Goal: Transaction & Acquisition: Purchase product/service

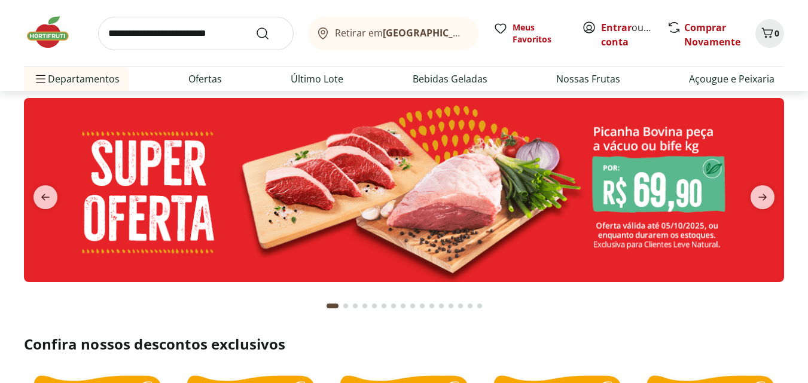
scroll to position [13, 0]
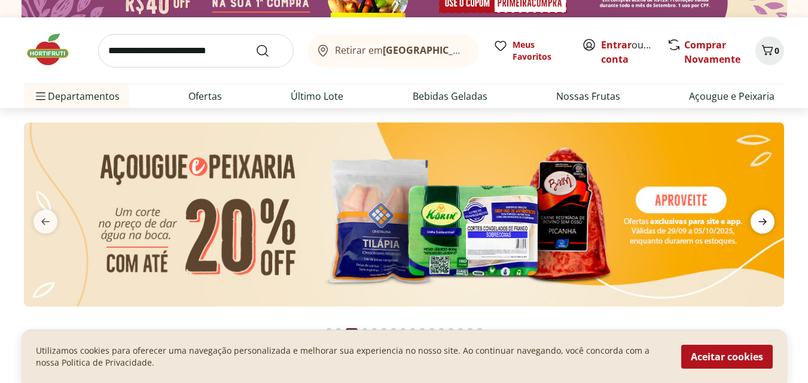
click at [761, 221] on icon "next" at bounding box center [762, 222] width 14 height 14
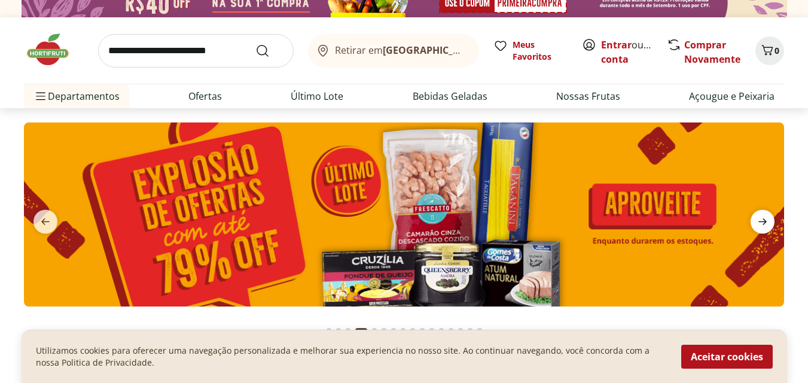
click at [761, 221] on icon "next" at bounding box center [762, 222] width 14 height 14
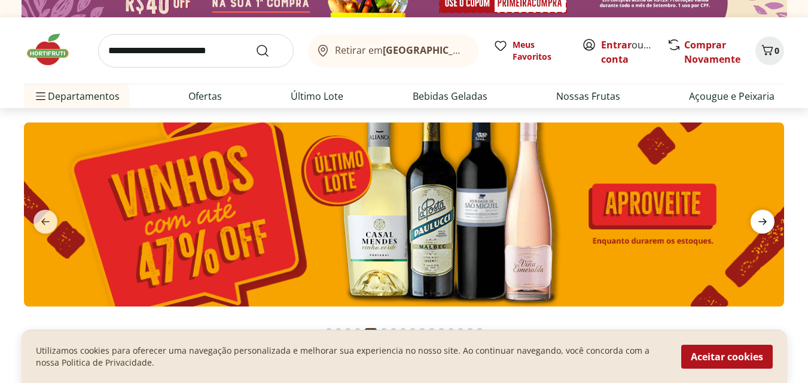
click at [761, 222] on icon "next" at bounding box center [762, 222] width 8 height 7
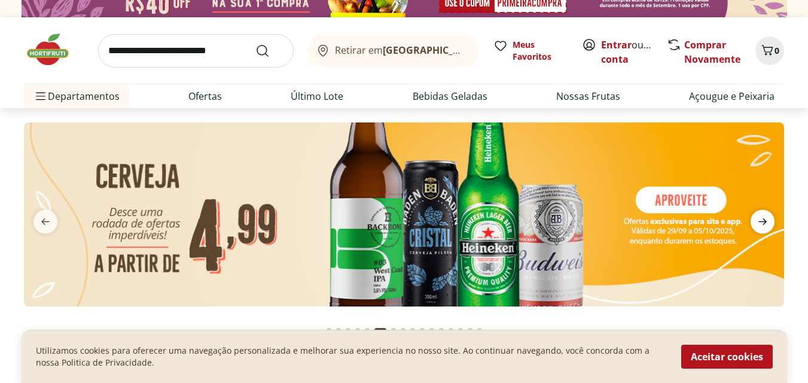
click at [761, 222] on icon "next" at bounding box center [762, 222] width 8 height 7
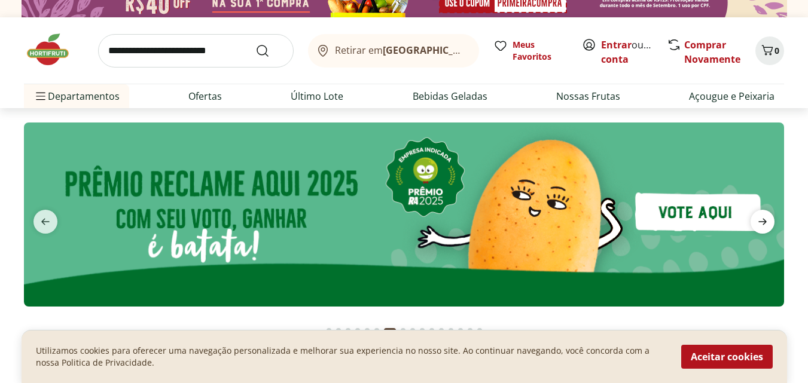
click at [761, 222] on icon "next" at bounding box center [762, 222] width 8 height 7
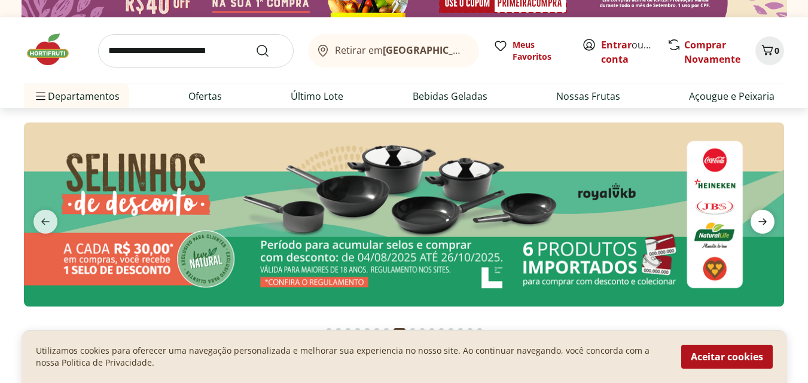
click at [760, 223] on icon "next" at bounding box center [762, 222] width 14 height 14
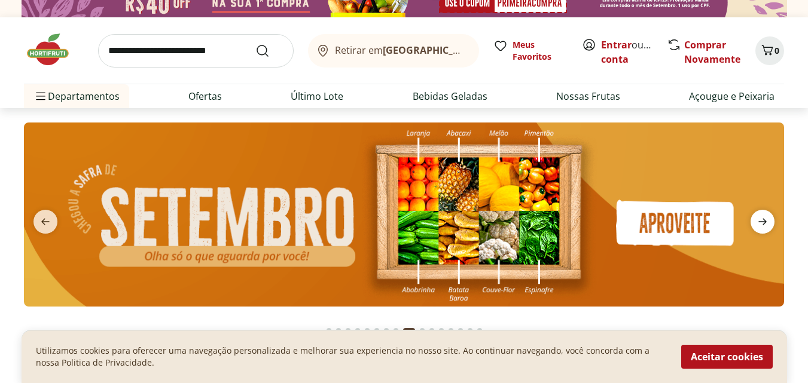
click at [758, 225] on icon "next" at bounding box center [762, 222] width 14 height 14
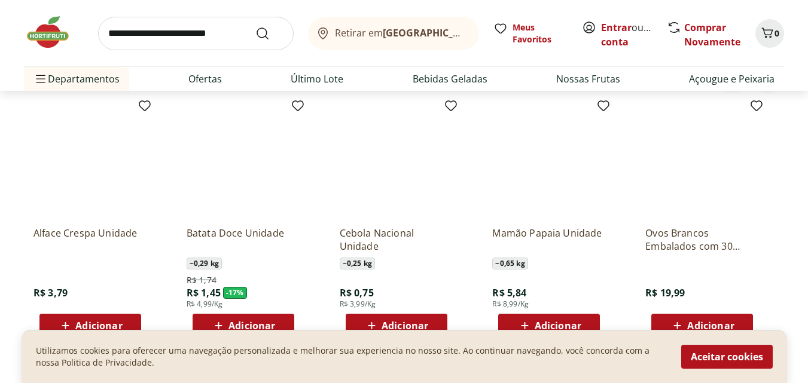
scroll to position [1366, 0]
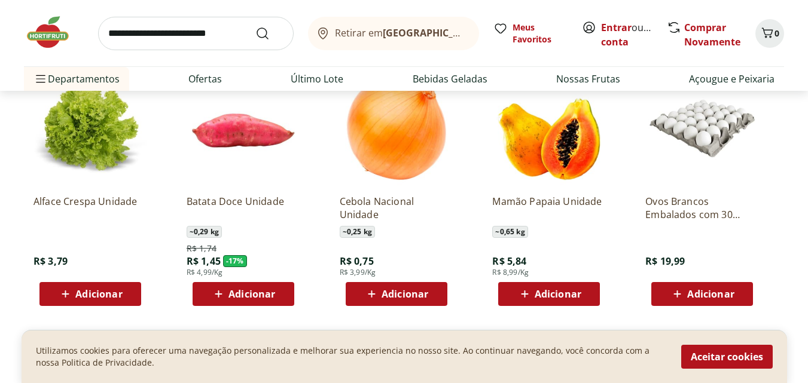
click at [722, 359] on button "Aceitar cookies" at bounding box center [727, 357] width 92 height 24
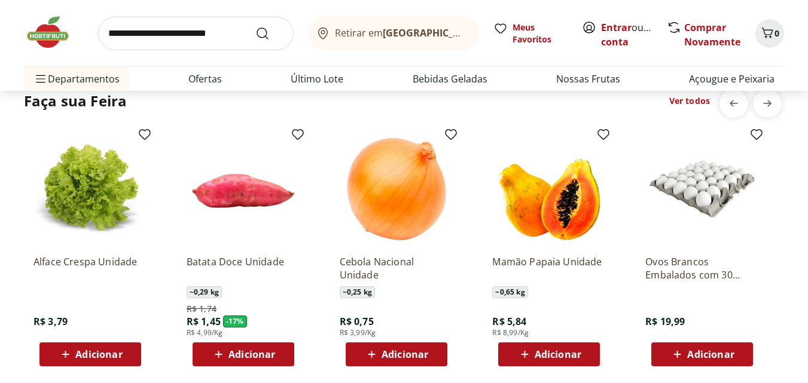
scroll to position [1291, 0]
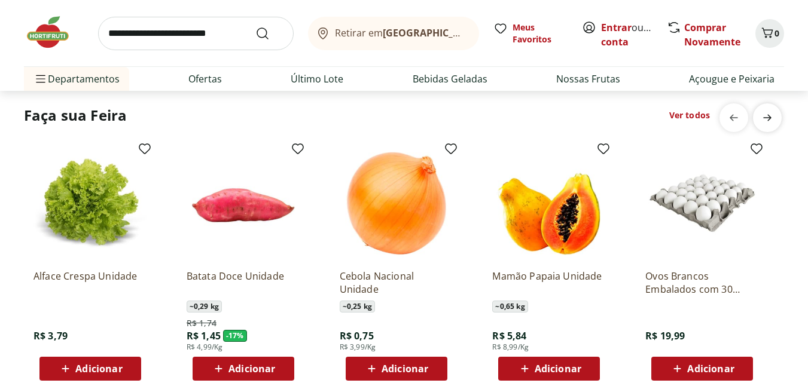
click at [769, 116] on icon "next" at bounding box center [767, 118] width 8 height 7
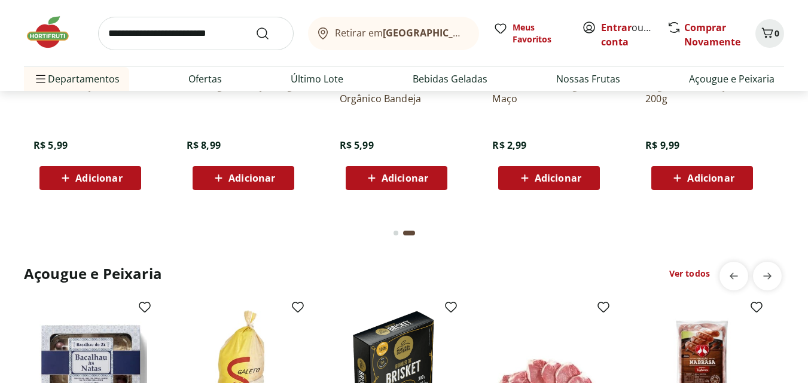
scroll to position [1497, 0]
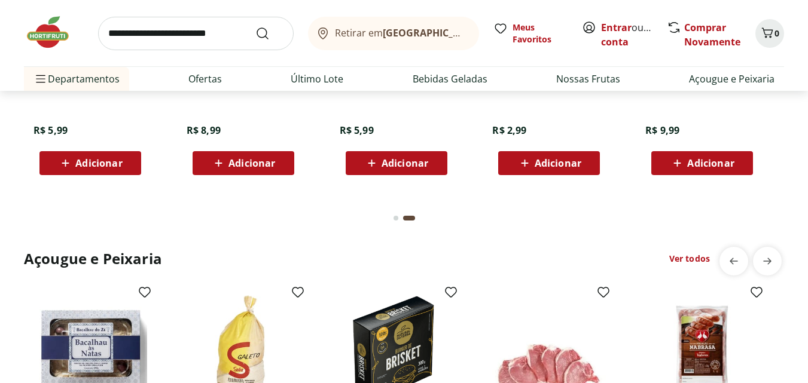
click at [695, 259] on link "Ver todos" at bounding box center [689, 259] width 41 height 12
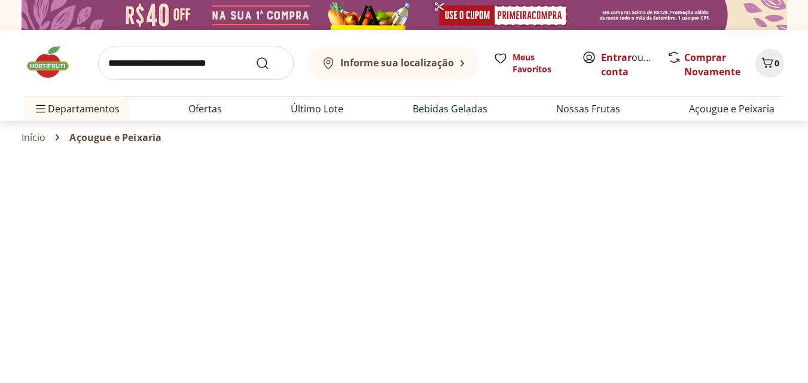
select select "**********"
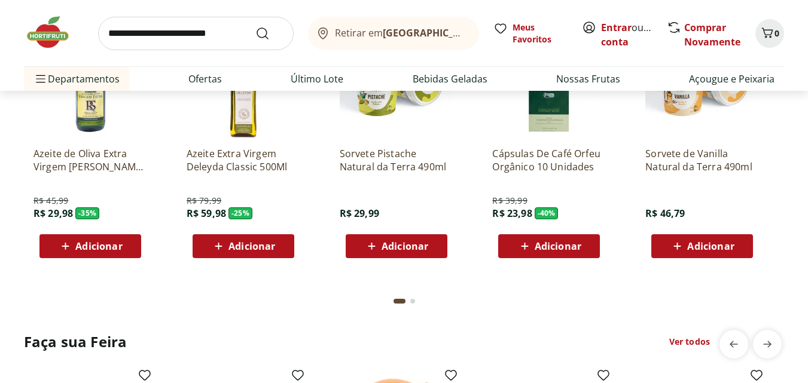
scroll to position [2610, 0]
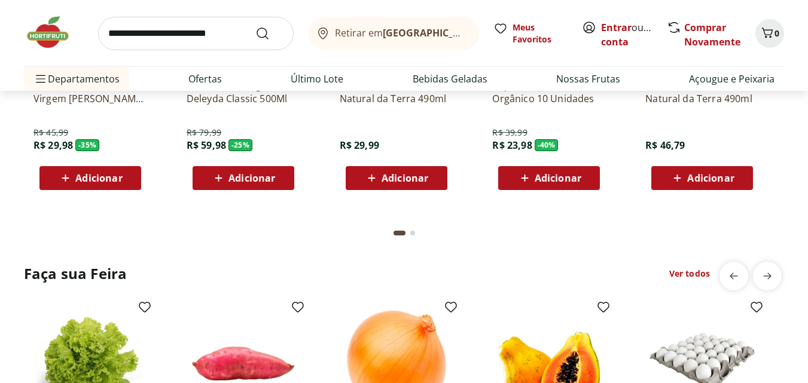
click at [683, 272] on link "Ver todos" at bounding box center [689, 274] width 41 height 12
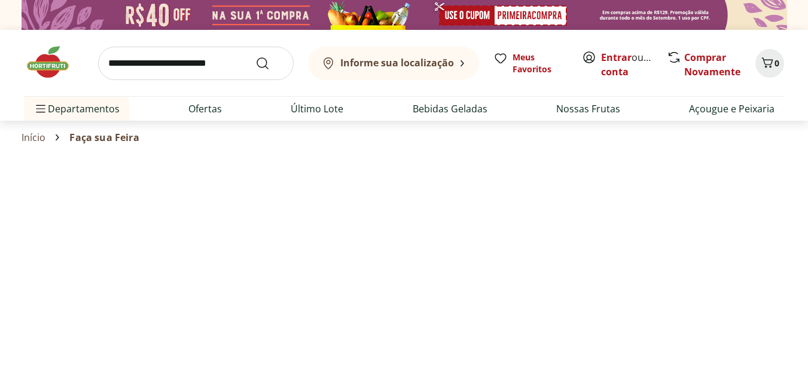
select select "**********"
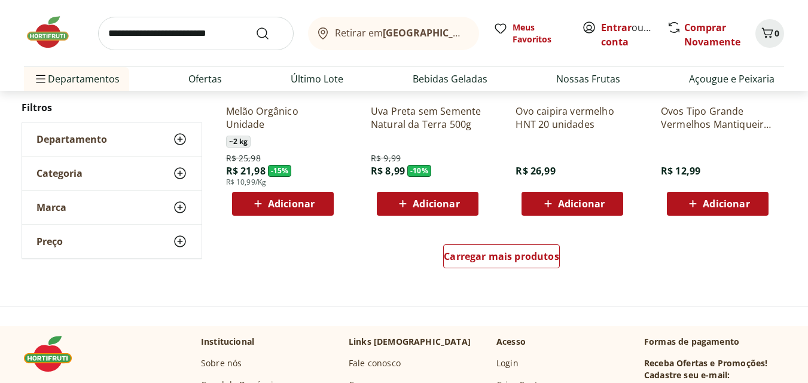
scroll to position [764, 0]
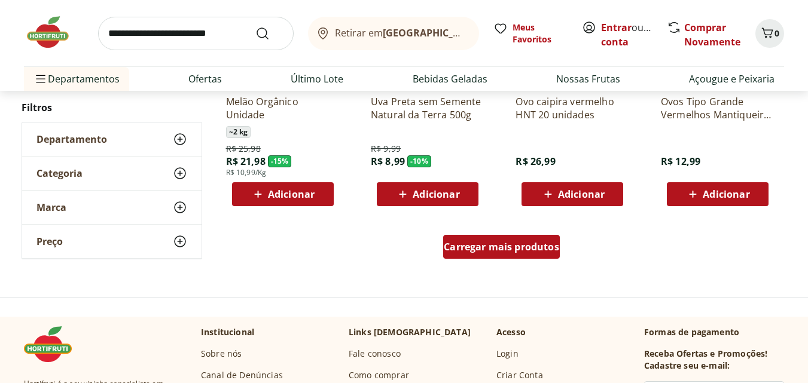
click at [490, 252] on span "Carregar mais produtos" at bounding box center [501, 247] width 115 height 10
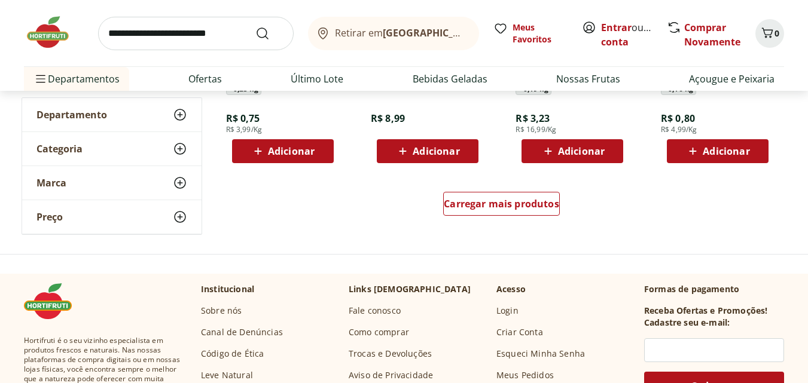
scroll to position [1643, 0]
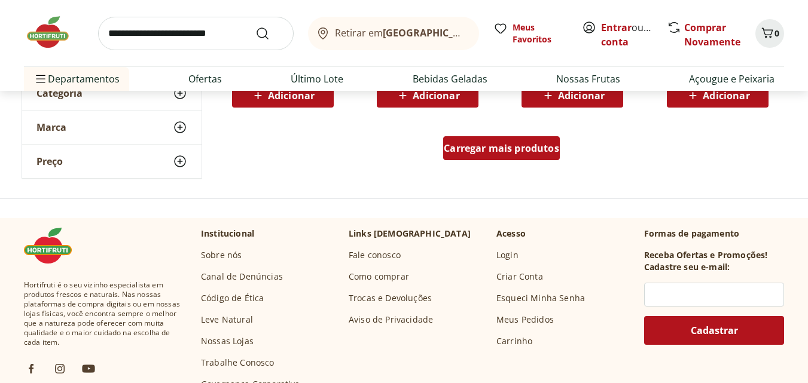
click at [494, 148] on span "Carregar mais produtos" at bounding box center [501, 149] width 115 height 10
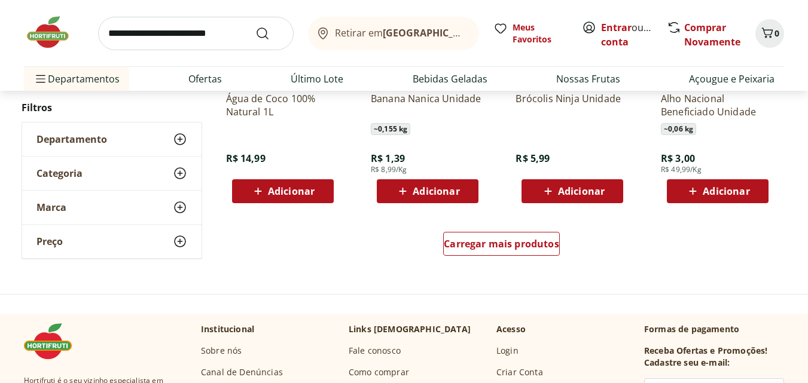
scroll to position [2333, 0]
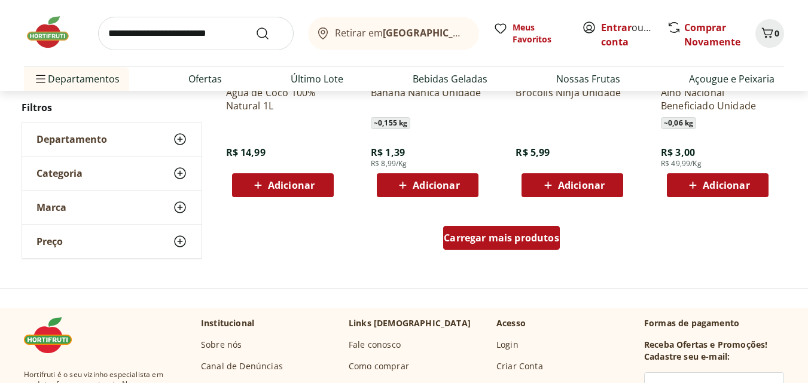
click at [502, 233] on span "Carregar mais produtos" at bounding box center [501, 238] width 115 height 10
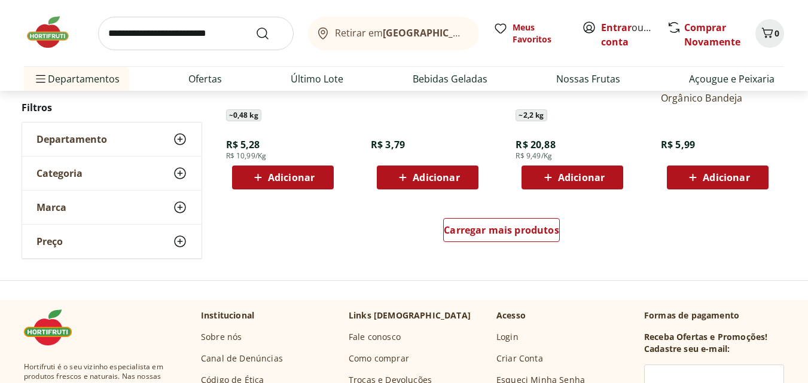
scroll to position [3158, 0]
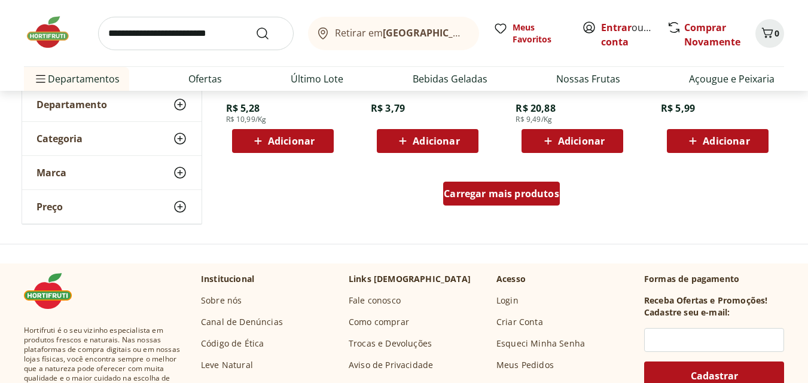
click at [507, 193] on span "Carregar mais produtos" at bounding box center [501, 194] width 115 height 10
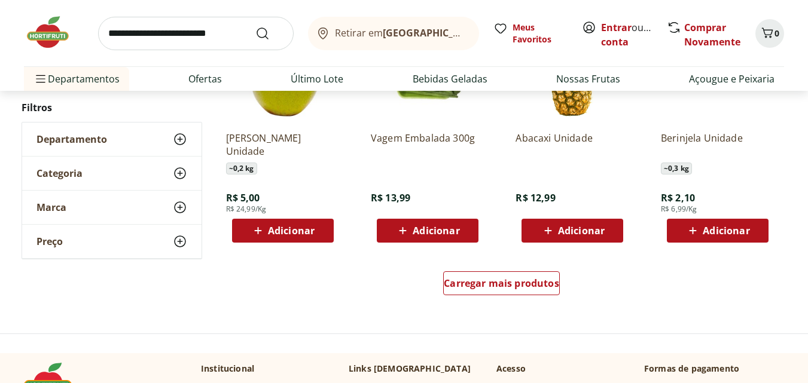
scroll to position [3856, 0]
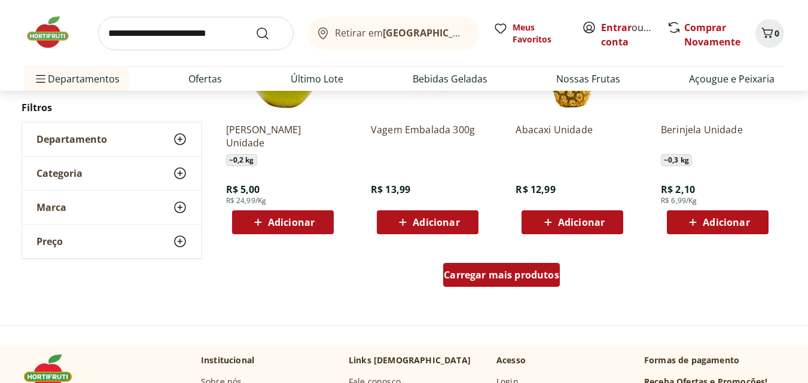
click at [507, 270] on span "Carregar mais produtos" at bounding box center [501, 275] width 115 height 10
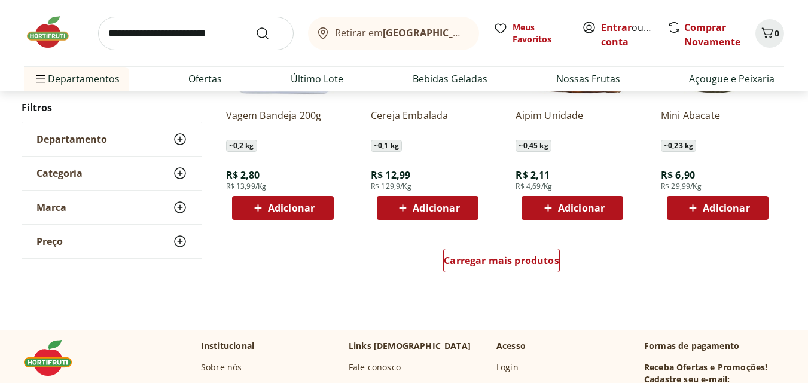
scroll to position [4661, 0]
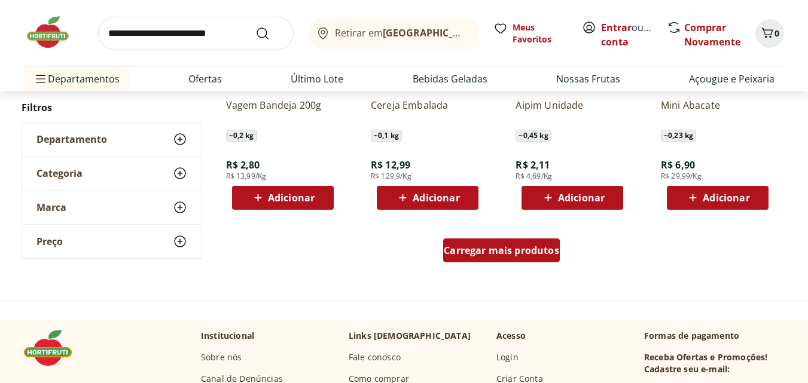
click at [490, 246] on span "Carregar mais produtos" at bounding box center [501, 251] width 115 height 10
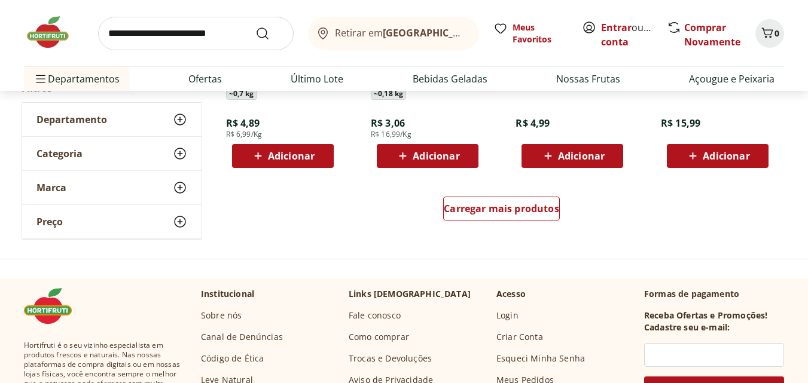
scroll to position [5494, 0]
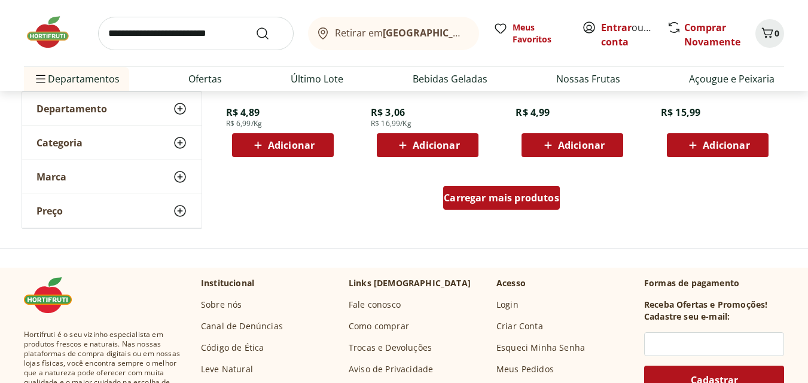
click at [497, 194] on span "Carregar mais produtos" at bounding box center [501, 198] width 115 height 10
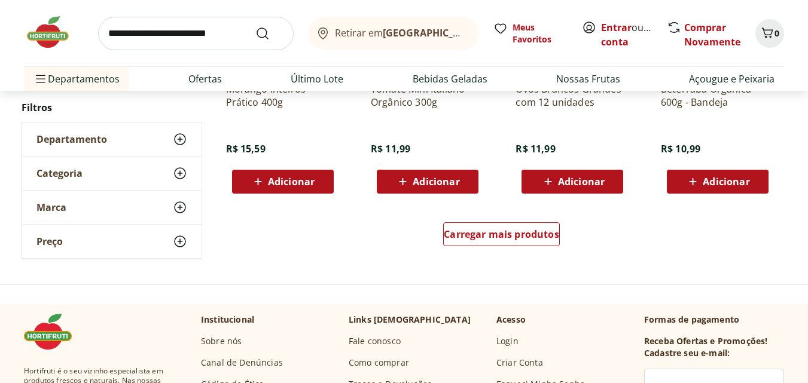
scroll to position [6250, 0]
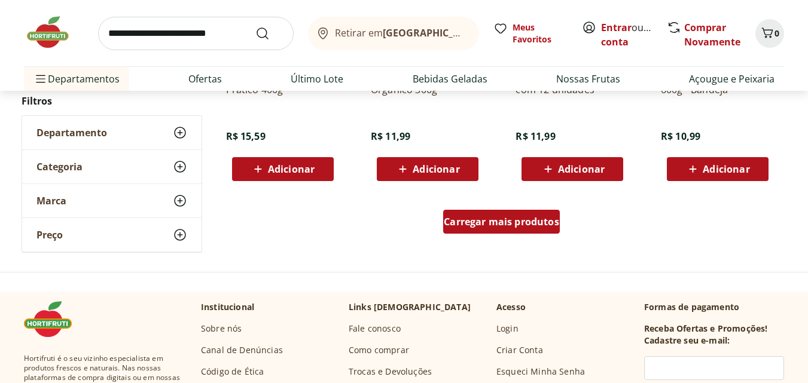
click at [508, 226] on span "Carregar mais produtos" at bounding box center [501, 222] width 115 height 10
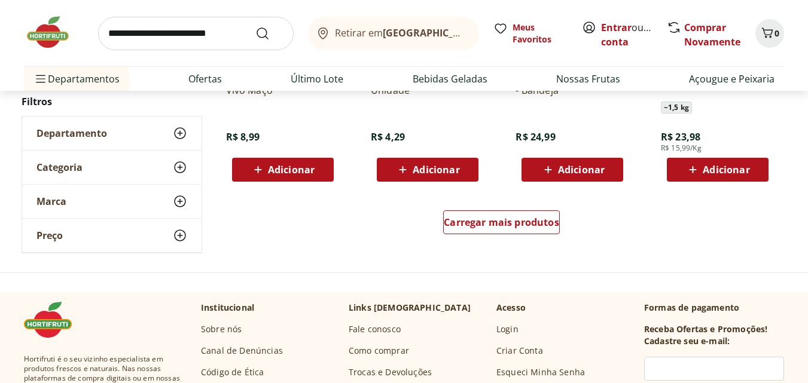
scroll to position [7043, 0]
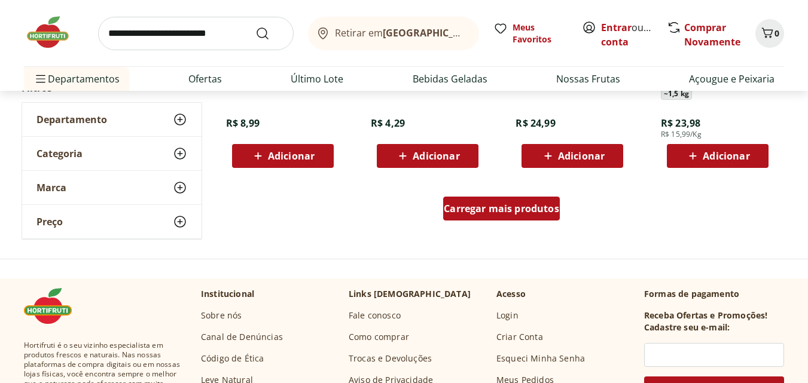
click at [507, 209] on span "Carregar mais produtos" at bounding box center [501, 209] width 115 height 10
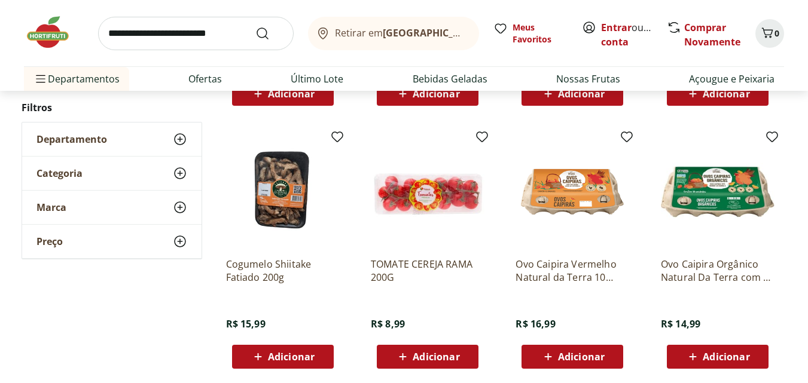
scroll to position [6549, 0]
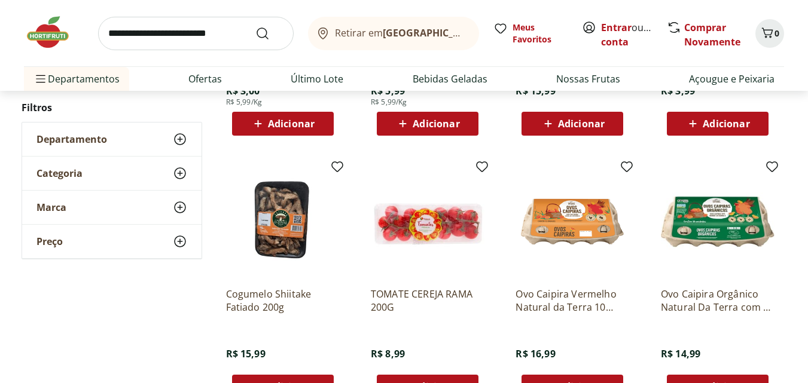
click at [698, 294] on p "Ovo Caipira Orgânico Natural Da Terra com 10 unidade" at bounding box center [718, 301] width 114 height 26
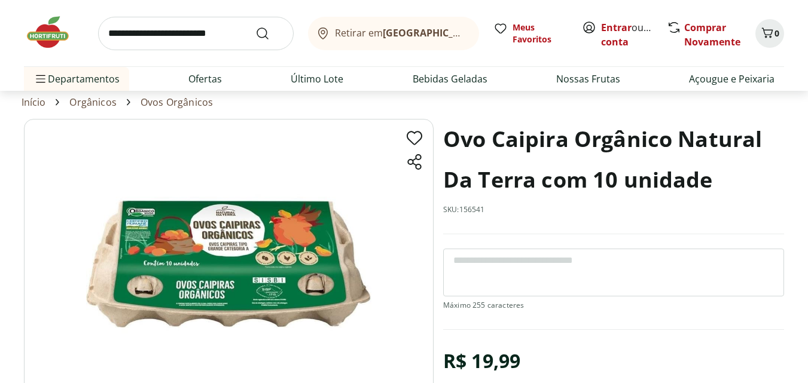
scroll to position [31, 0]
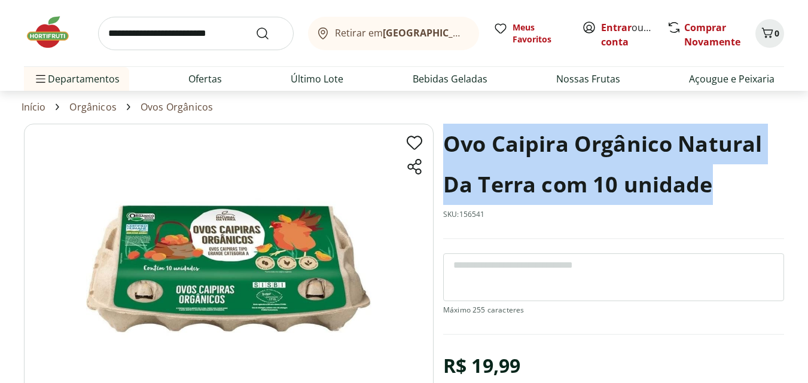
drag, startPoint x: 444, startPoint y: 142, endPoint x: 729, endPoint y: 206, distance: 291.8
click at [729, 208] on div "Ovo Caipira Orgânico Natural Da Terra com 10 unidade SKU: 156541" at bounding box center [613, 181] width 341 height 115
copy h1 "Ovo Caipira Orgânico Natural Da Terra com 10 unidade"
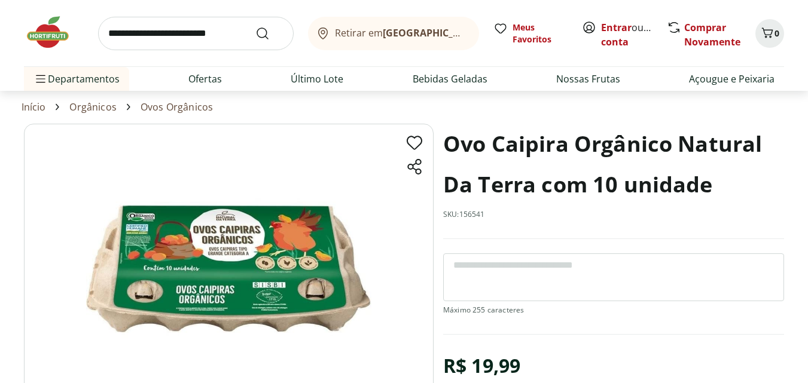
click at [50, 29] on img at bounding box center [54, 32] width 60 height 36
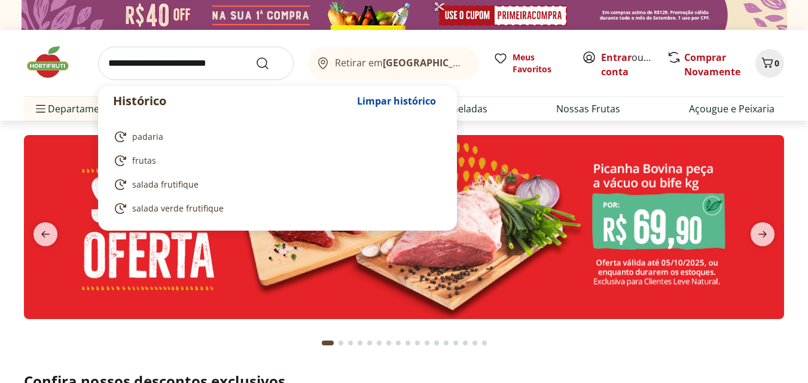
click at [112, 63] on input "search" at bounding box center [196, 63] width 196 height 33
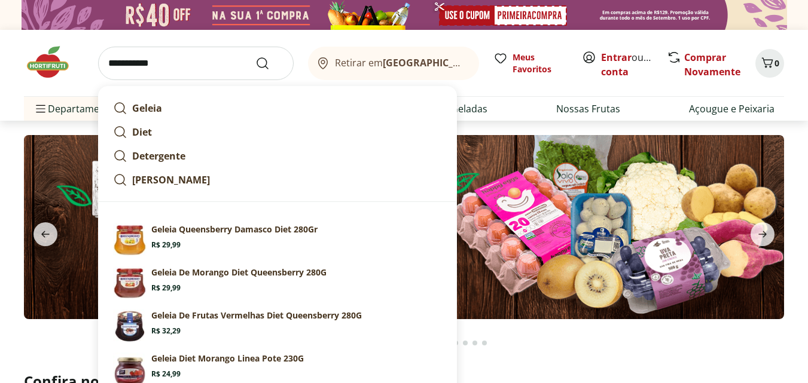
type input "**********"
click at [255, 56] on button "Submit Search" at bounding box center [269, 63] width 29 height 14
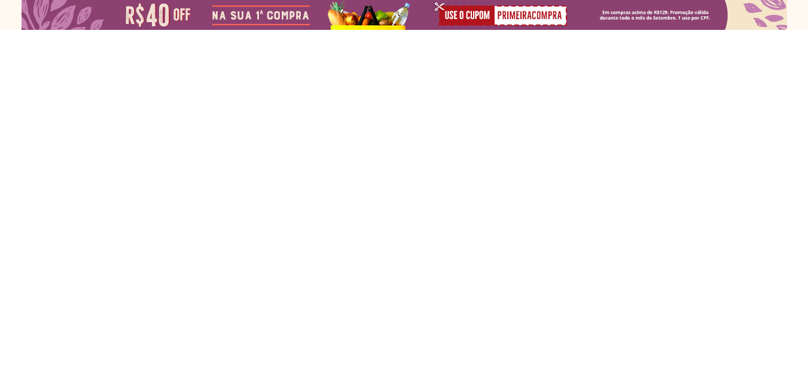
select select "**********"
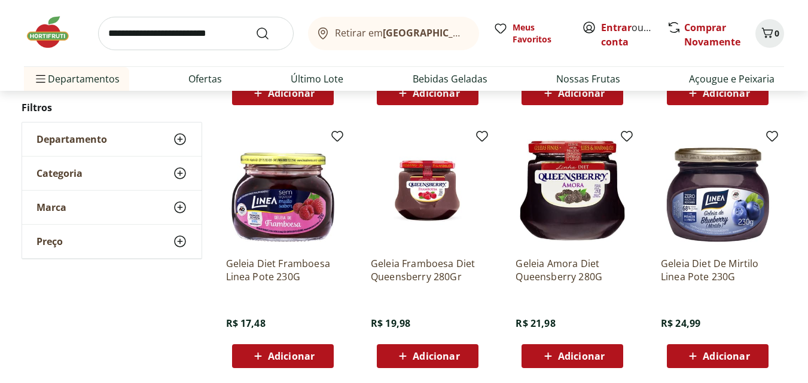
scroll to position [397, 0]
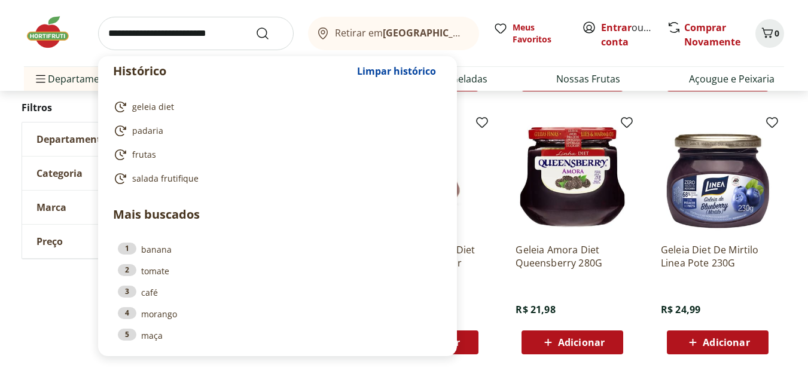
click at [116, 36] on input "search" at bounding box center [196, 33] width 196 height 33
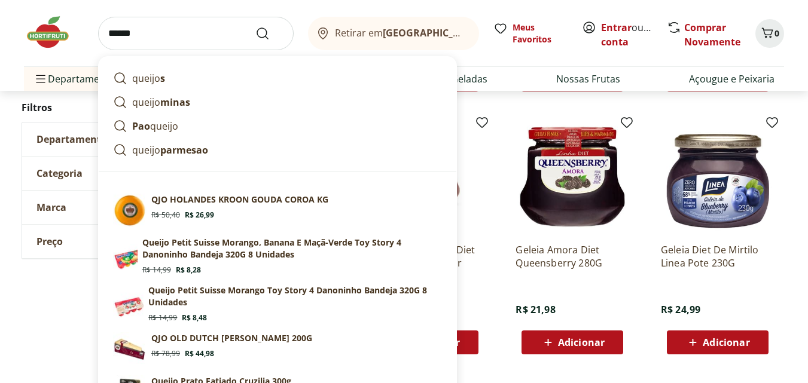
type input "******"
click at [255, 26] on button "Submit Search" at bounding box center [269, 33] width 29 height 14
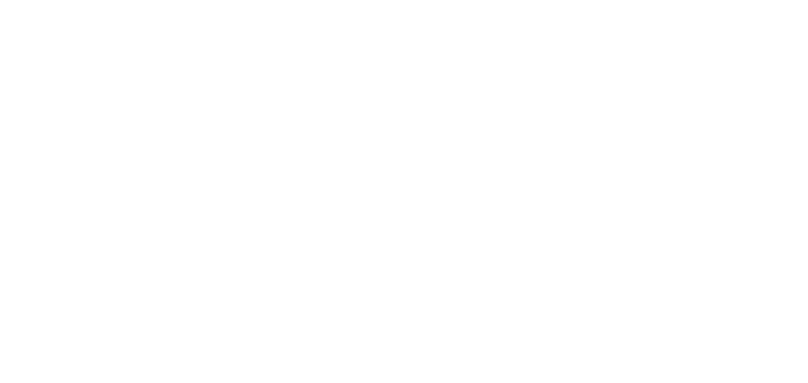
select select "**********"
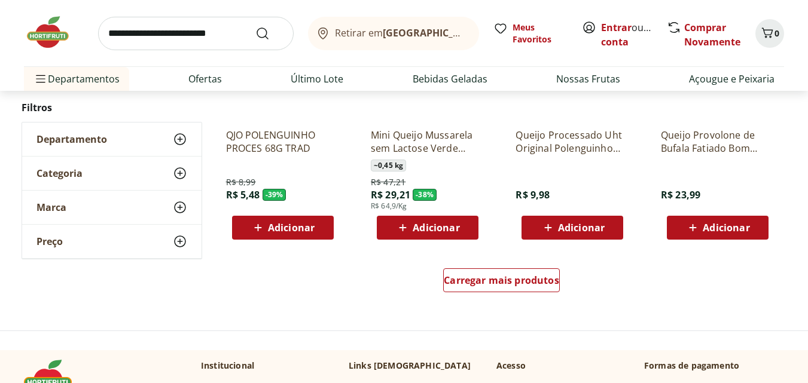
scroll to position [792, 0]
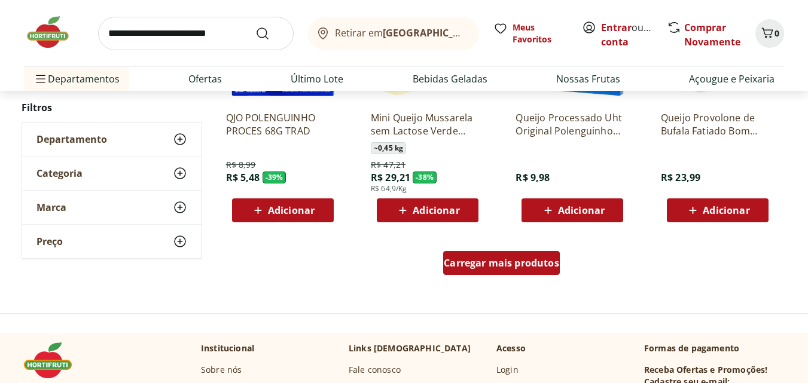
click at [495, 263] on span "Carregar mais produtos" at bounding box center [501, 263] width 115 height 10
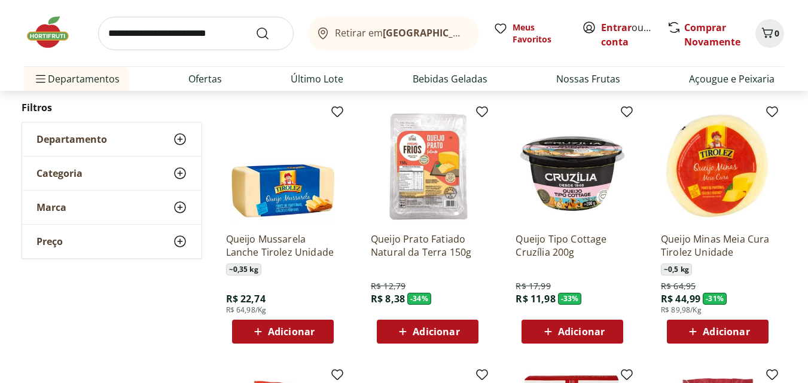
scroll to position [929, 0]
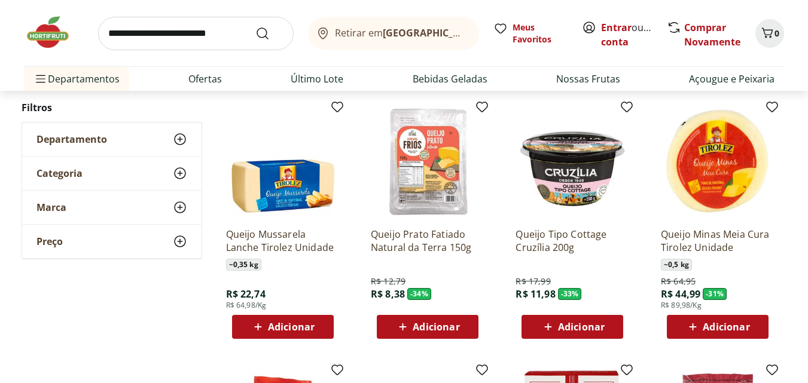
click at [279, 197] on img at bounding box center [283, 162] width 114 height 114
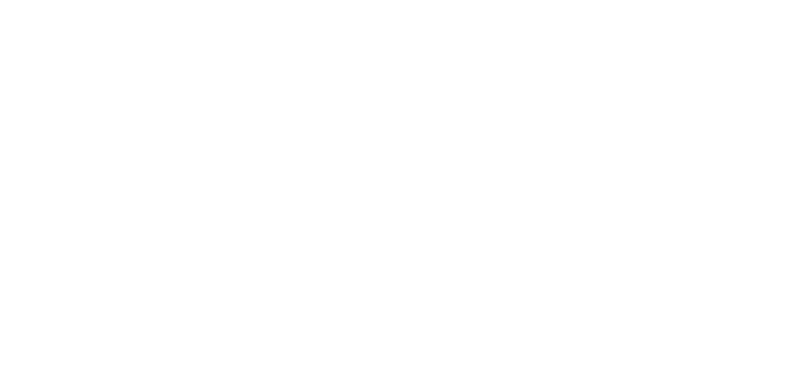
scroll to position [929, 0]
select select "**********"
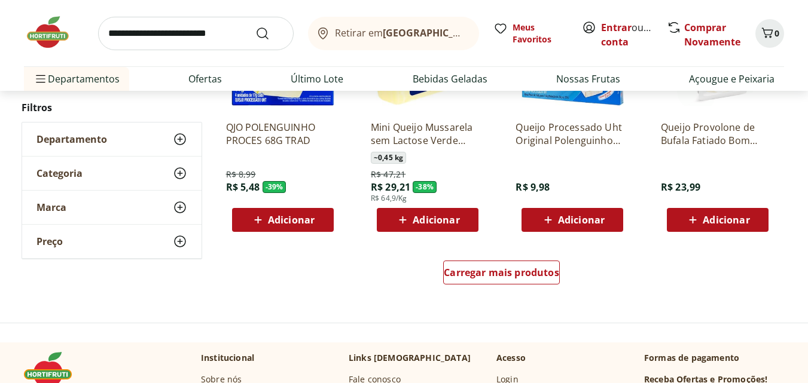
scroll to position [1309, 0]
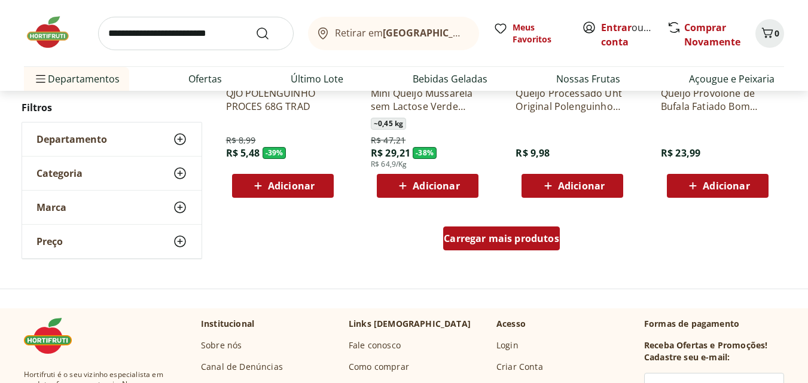
click at [486, 241] on span "Carregar mais produtos" at bounding box center [501, 239] width 115 height 10
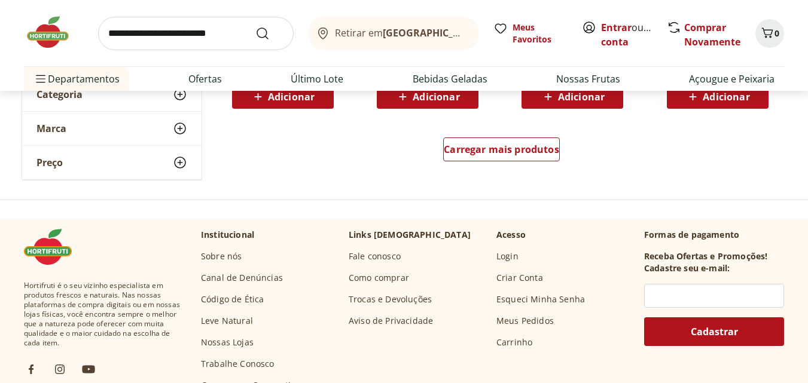
scroll to position [2183, 0]
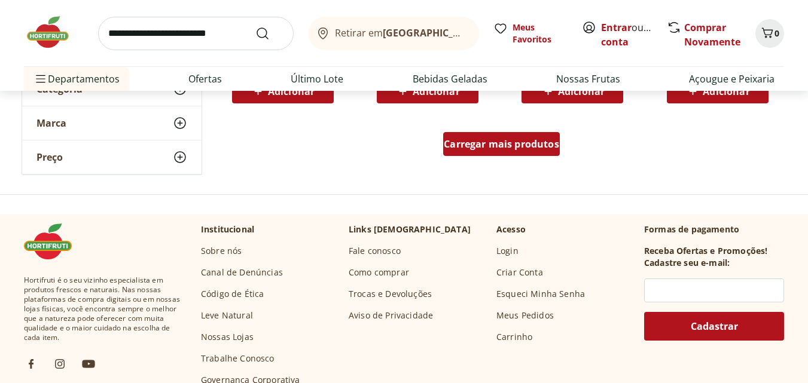
click at [492, 145] on span "Carregar mais produtos" at bounding box center [501, 144] width 115 height 10
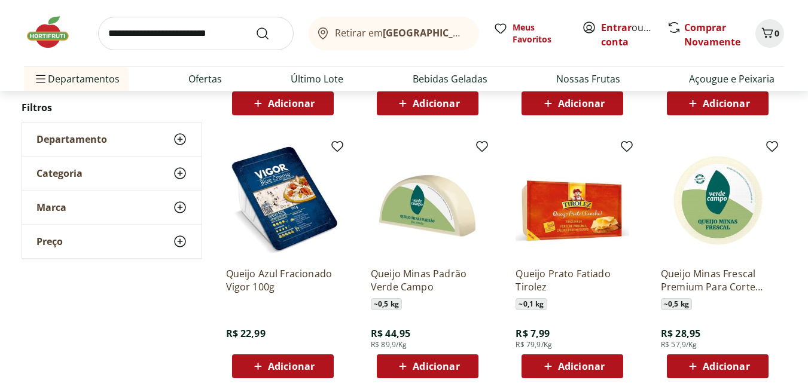
scroll to position [2702, 0]
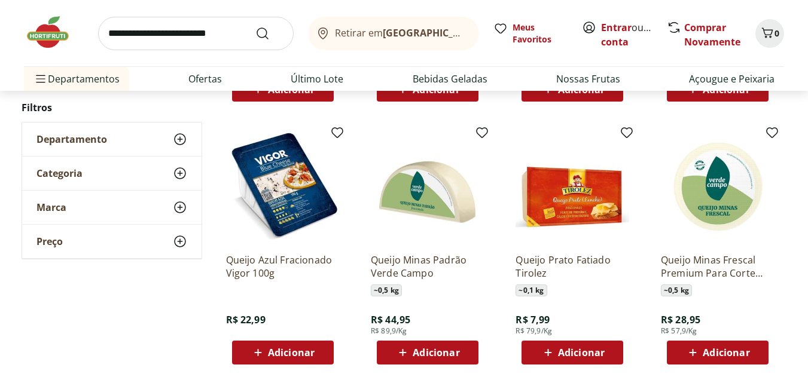
click at [50, 39] on img at bounding box center [54, 32] width 60 height 36
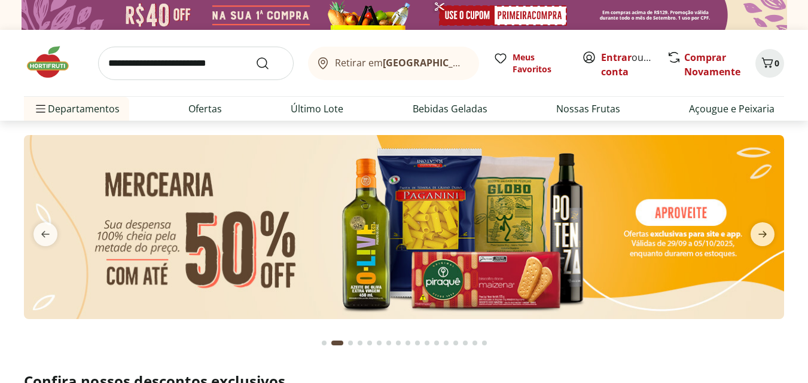
click at [805, 112] on div "Retirar em [GEOGRAPHIC_DATA]/RJ Meus Favoritos Entrar ou Criar conta Comprar No…" at bounding box center [404, 75] width 808 height 91
click at [803, 112] on div "Retirar em [GEOGRAPHIC_DATA]/RJ Meus Favoritos Entrar ou Criar conta Comprar No…" at bounding box center [404, 75] width 808 height 91
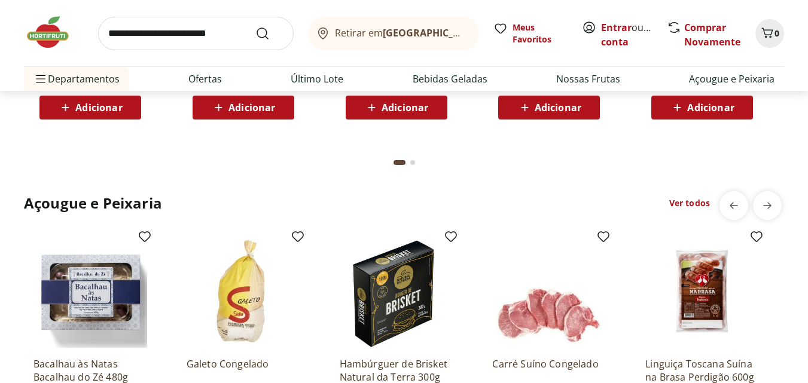
scroll to position [1154, 0]
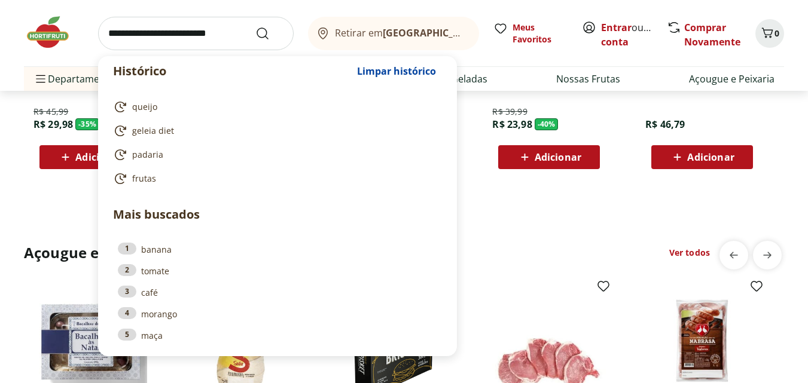
click at [113, 36] on input "search" at bounding box center [196, 33] width 196 height 33
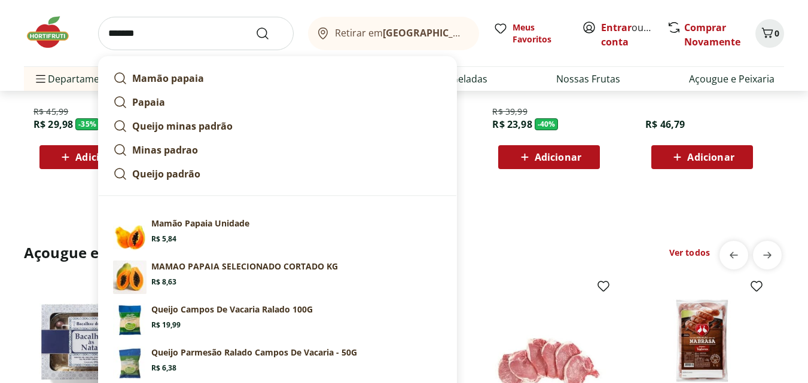
type input "*******"
click at [255, 26] on button "Submit Search" at bounding box center [269, 33] width 29 height 14
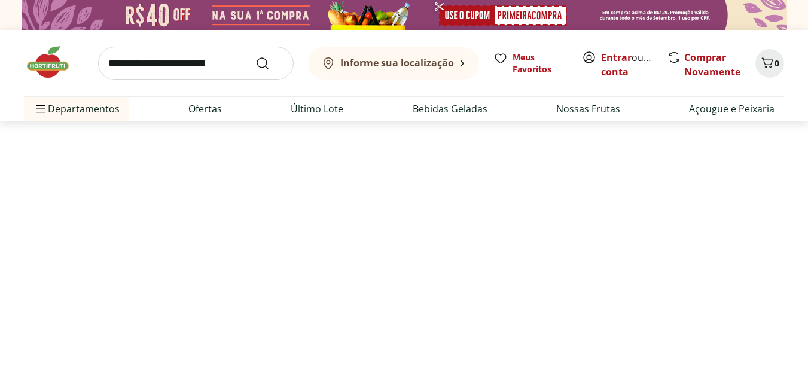
select select "**********"
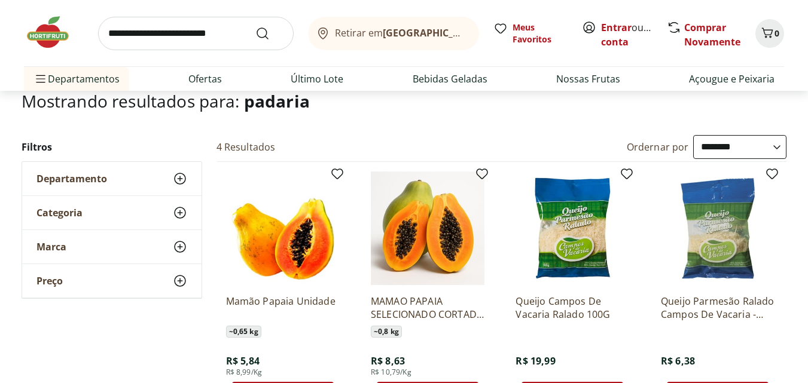
scroll to position [80, 0]
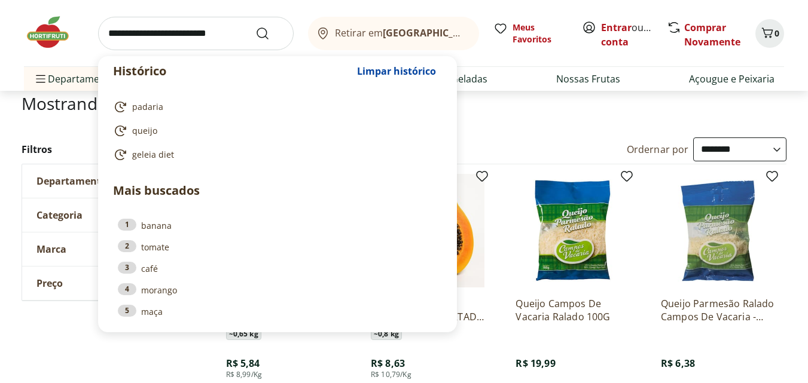
click at [120, 38] on input "search" at bounding box center [196, 33] width 196 height 33
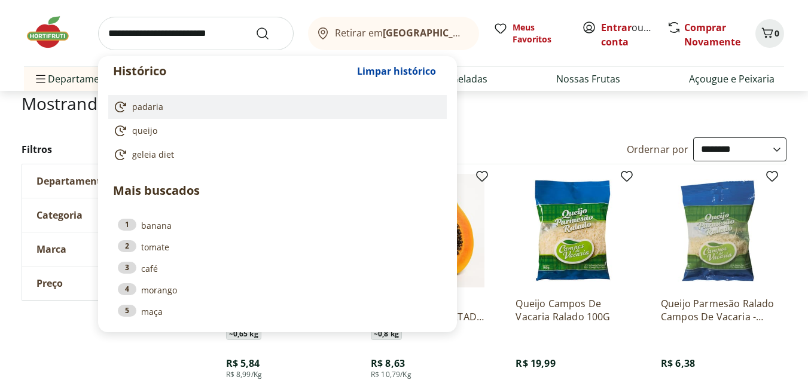
click at [145, 106] on span "padaria" at bounding box center [147, 107] width 31 height 12
type input "*******"
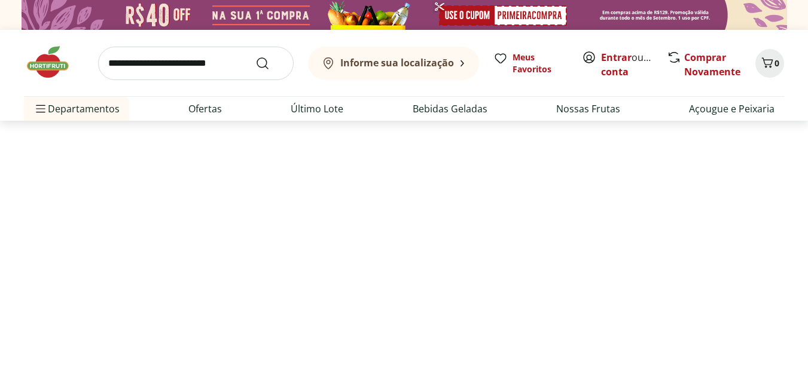
select select "**********"
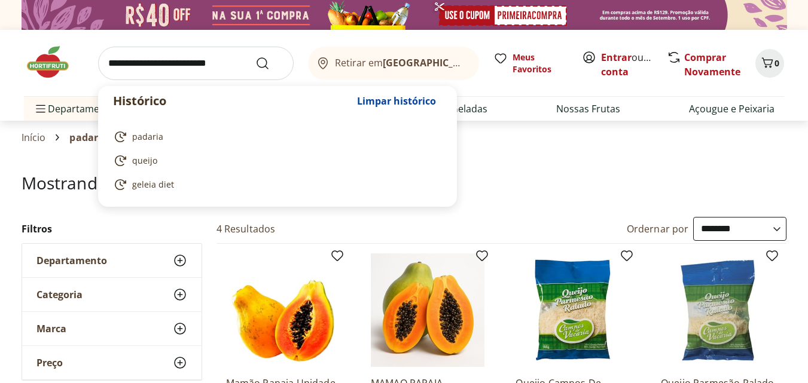
click at [130, 69] on input "search" at bounding box center [196, 63] width 196 height 33
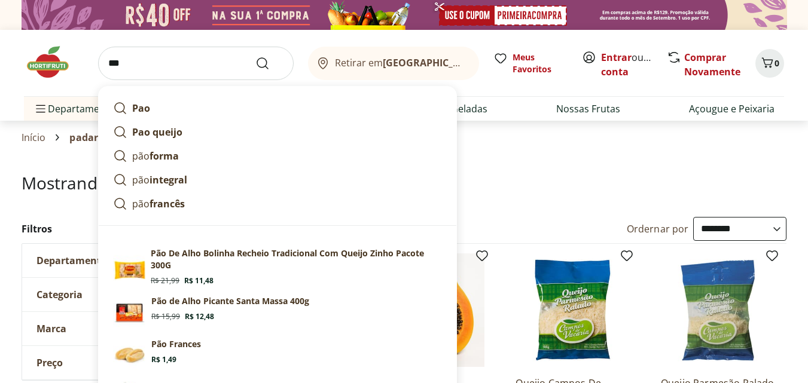
click at [138, 63] on input "***" at bounding box center [196, 63] width 196 height 33
type input "***"
click at [255, 56] on button "Submit Search" at bounding box center [269, 63] width 29 height 14
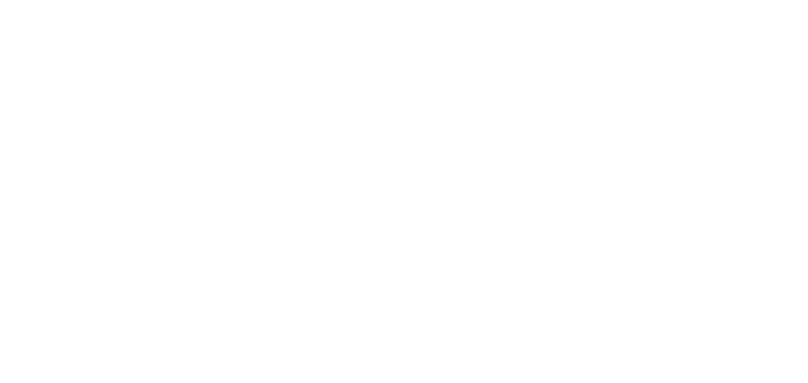
select select "**********"
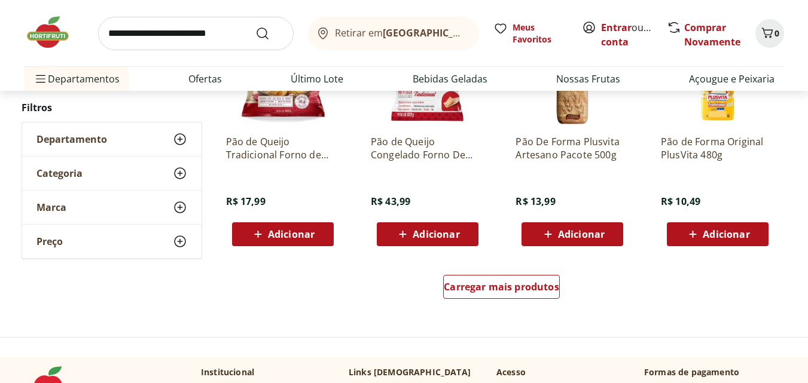
scroll to position [809, 0]
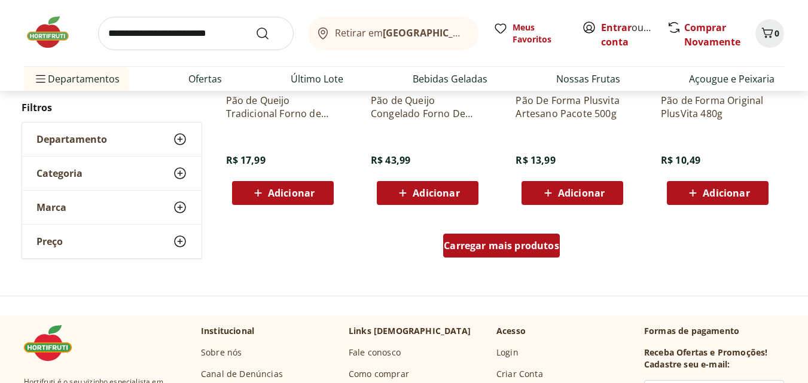
click at [502, 249] on span "Carregar mais produtos" at bounding box center [501, 246] width 115 height 10
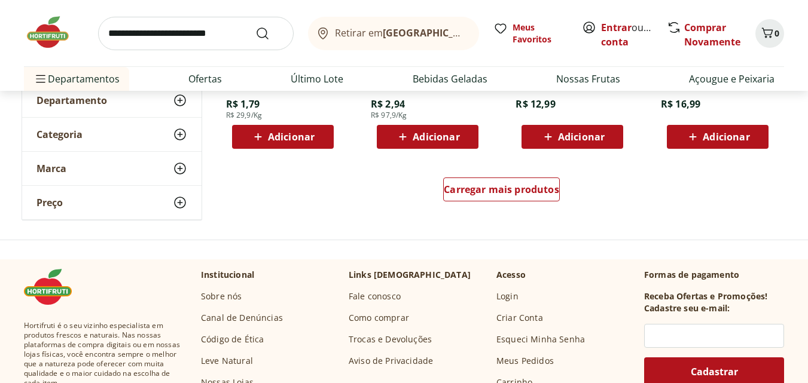
scroll to position [1650, 0]
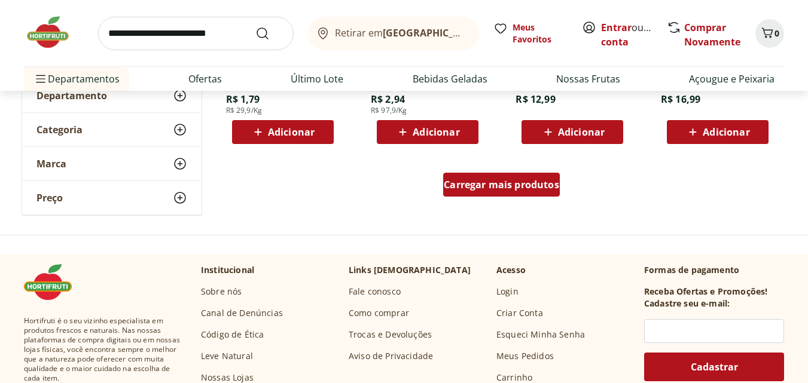
click at [488, 184] on span "Carregar mais produtos" at bounding box center [501, 185] width 115 height 10
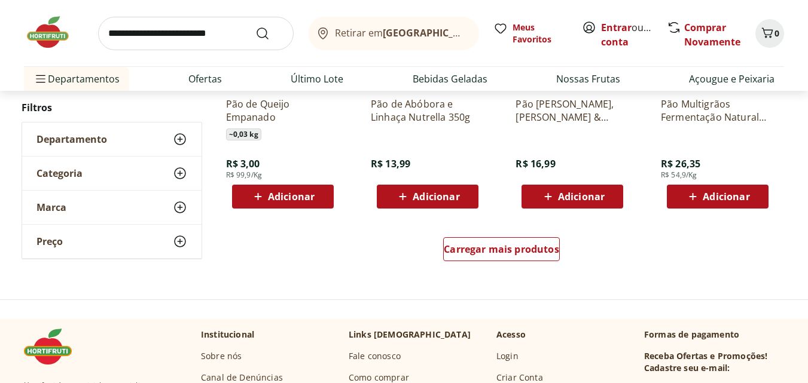
scroll to position [2372, 0]
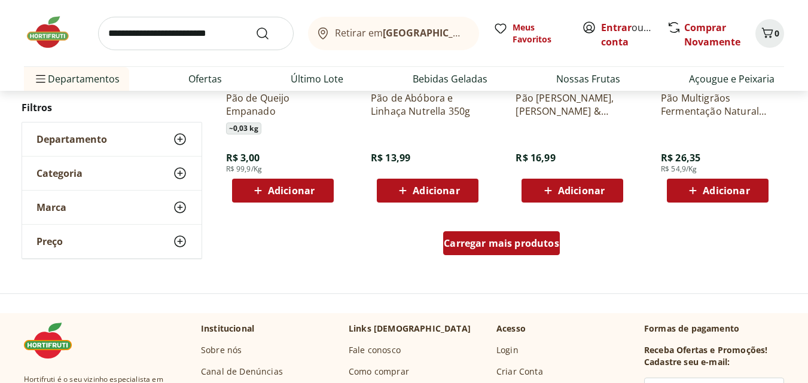
click at [504, 245] on span "Carregar mais produtos" at bounding box center [501, 244] width 115 height 10
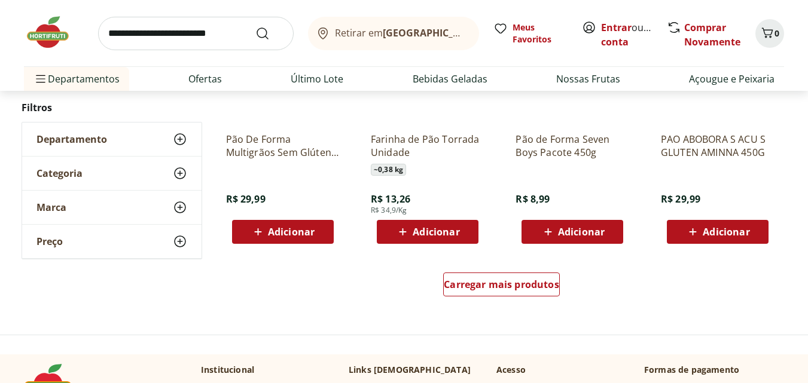
scroll to position [3139, 0]
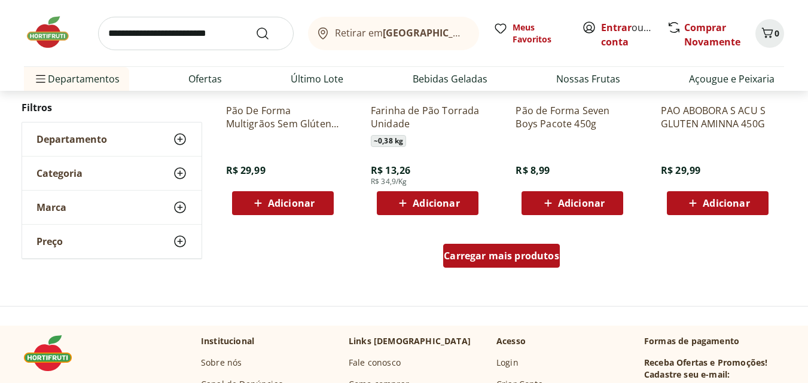
click at [502, 253] on span "Carregar mais produtos" at bounding box center [501, 256] width 115 height 10
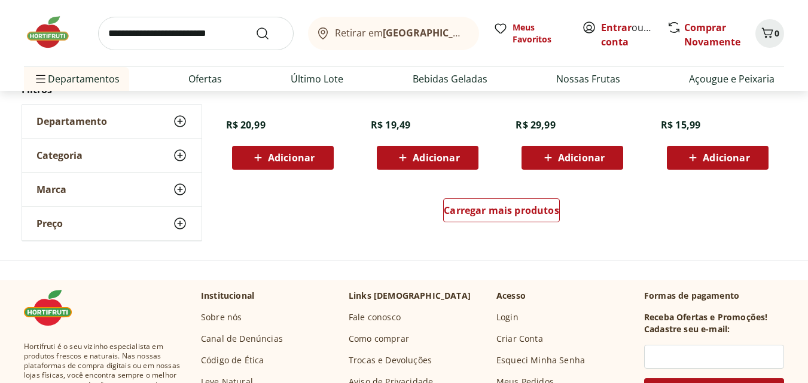
scroll to position [3974, 0]
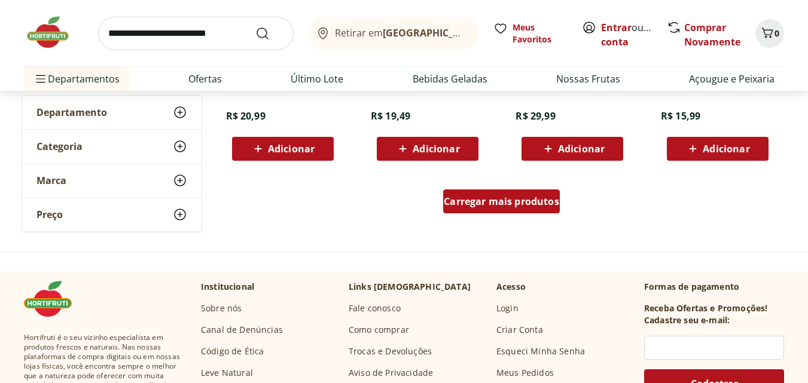
click at [499, 200] on span "Carregar mais produtos" at bounding box center [501, 202] width 115 height 10
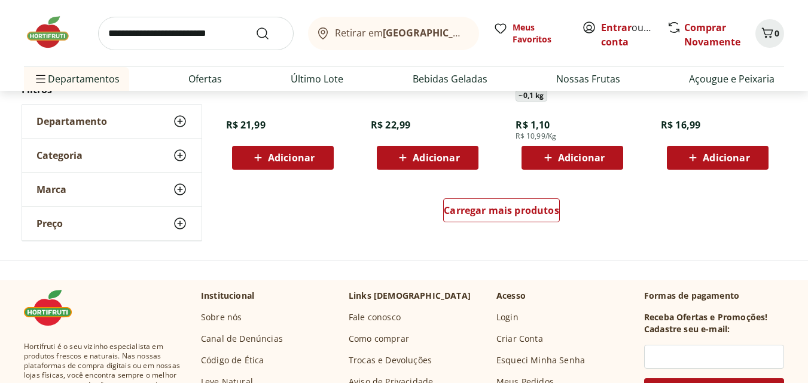
scroll to position [4754, 0]
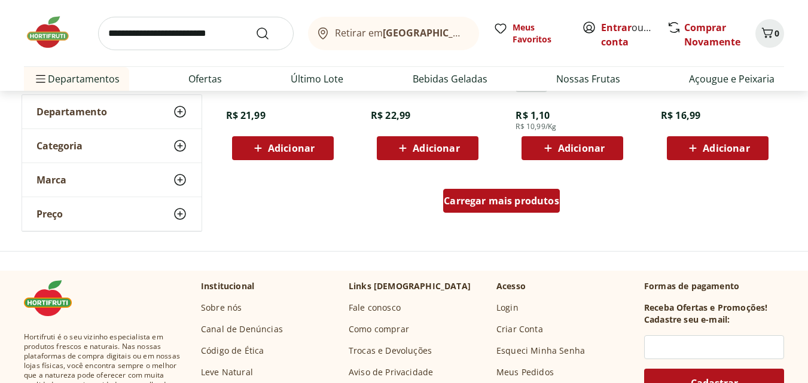
click at [491, 201] on span "Carregar mais produtos" at bounding box center [501, 201] width 115 height 10
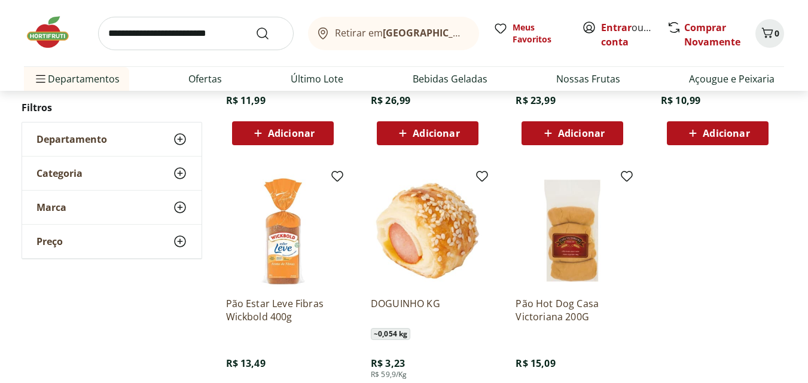
scroll to position [5308, 0]
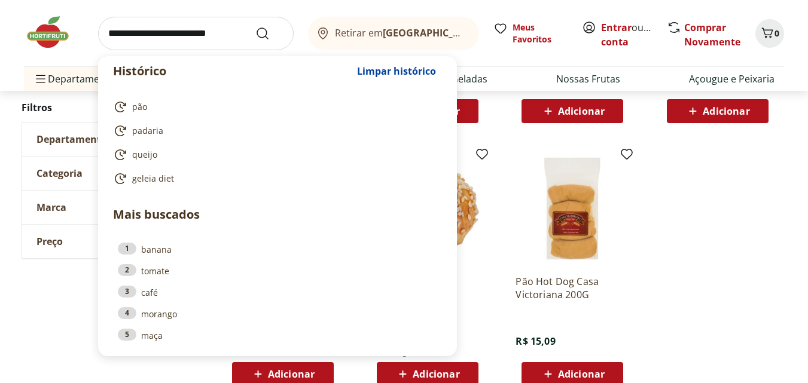
click at [107, 34] on input "search" at bounding box center [196, 33] width 196 height 33
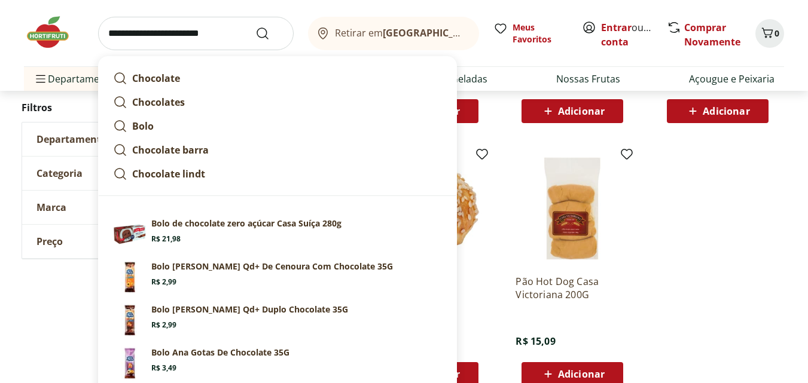
type input "**********"
click at [255, 26] on button "Submit Search" at bounding box center [269, 33] width 29 height 14
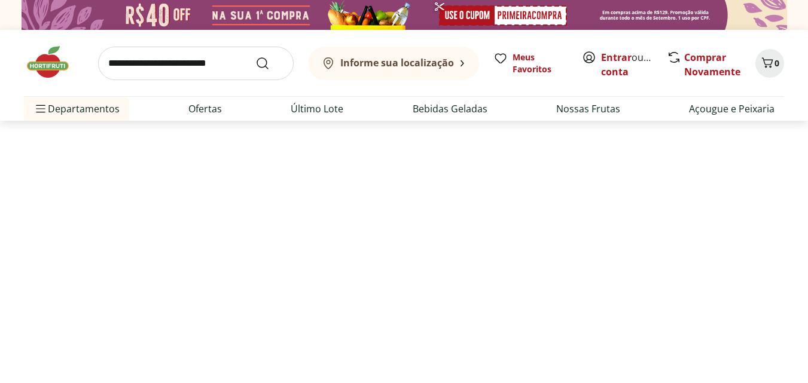
select select "**********"
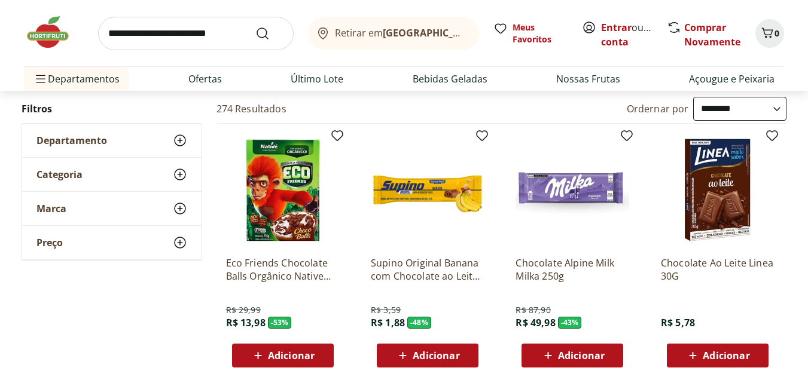
scroll to position [110, 0]
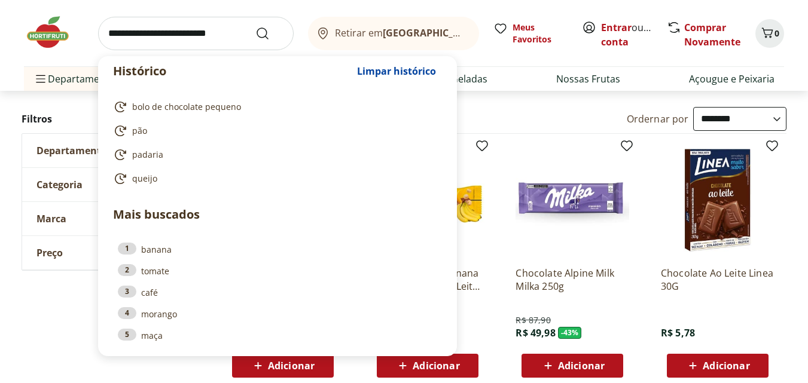
click at [110, 34] on input "search" at bounding box center [196, 33] width 196 height 33
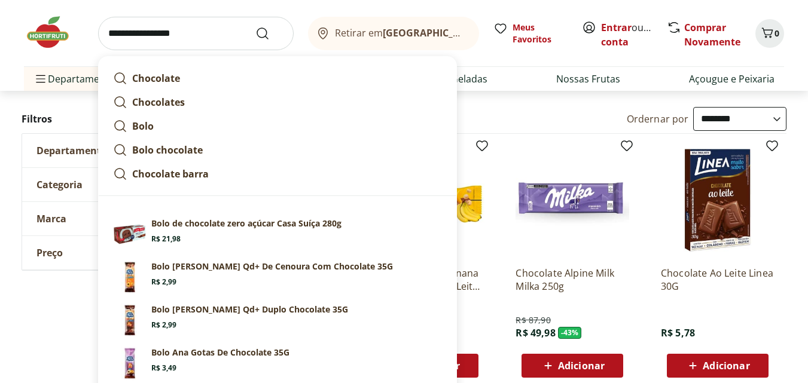
type input "**********"
click at [255, 26] on button "Submit Search" at bounding box center [269, 33] width 29 height 14
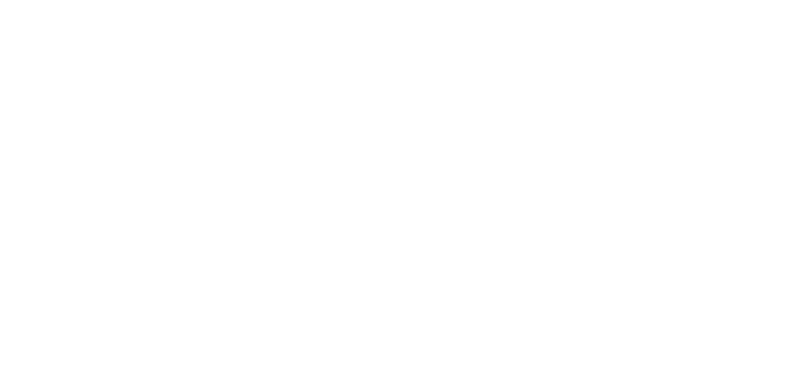
select select "**********"
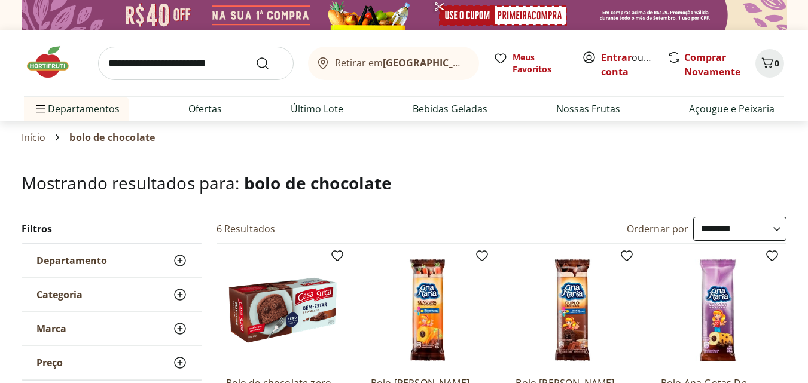
click at [275, 309] on img at bounding box center [283, 311] width 114 height 114
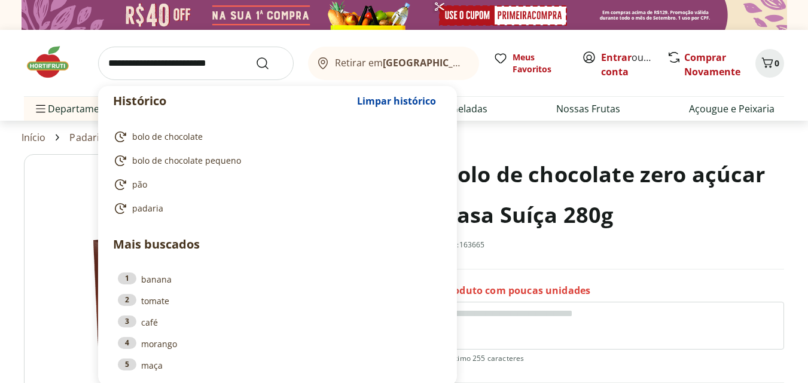
click at [110, 67] on input "search" at bounding box center [196, 63] width 196 height 33
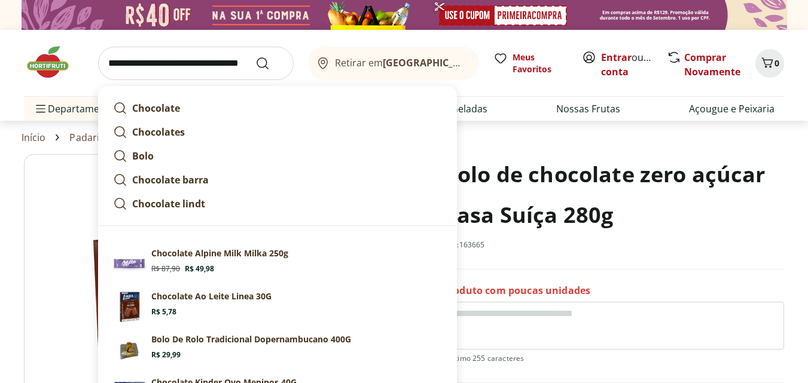
type input "**********"
click at [255, 56] on button "Submit Search" at bounding box center [269, 63] width 29 height 14
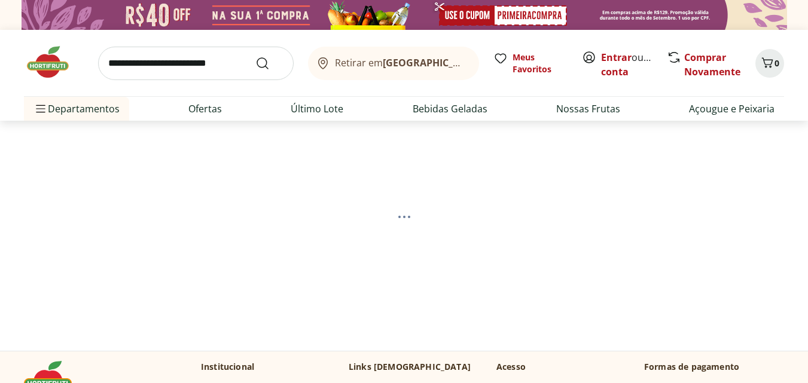
select select "**********"
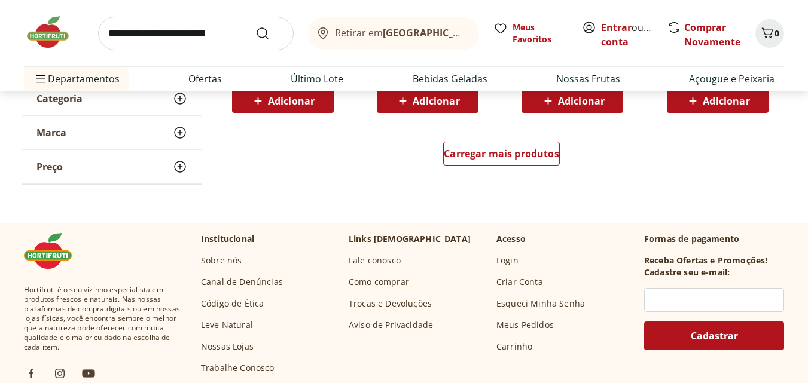
scroll to position [932, 0]
